Goal: Navigation & Orientation: Understand site structure

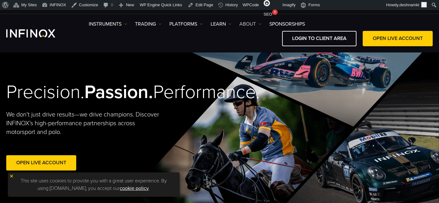
click at [254, 22] on link "ABOUT" at bounding box center [250, 24] width 22 height 8
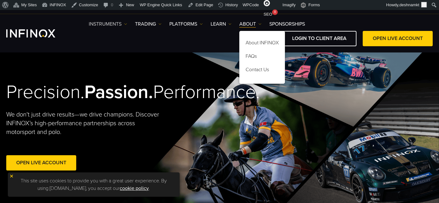
click at [127, 24] on img at bounding box center [125, 24] width 3 height 3
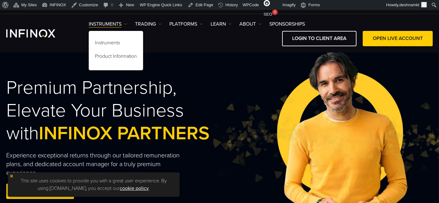
click at [58, 11] on div "IX PARTNERS IXO PRIME IX SOCIAL JOIN OUR MAILING LIST Never Miss a Trading Oppo…" at bounding box center [219, 7] width 427 height 14
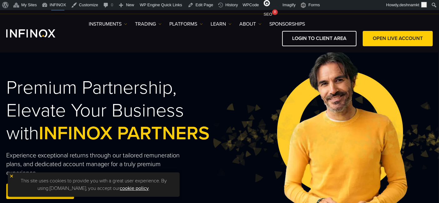
click at [58, 11] on div "IX PARTNERS IXO PRIME IX SOCIAL JOIN OUR MAILING LIST Never Miss a Trading Oppo…" at bounding box center [219, 7] width 427 height 14
click at [144, 24] on link "TRADING" at bounding box center [148, 24] width 27 height 8
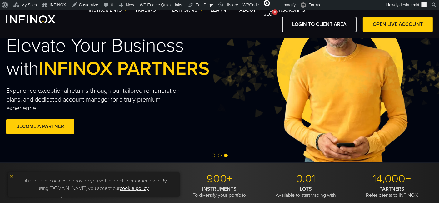
scroll to position [104, 0]
